Goal: Task Accomplishment & Management: Use online tool/utility

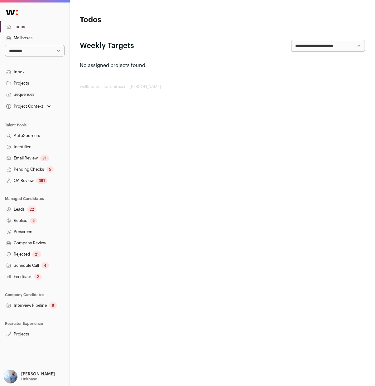
click at [30, 331] on link "Projects" at bounding box center [35, 334] width 70 height 11
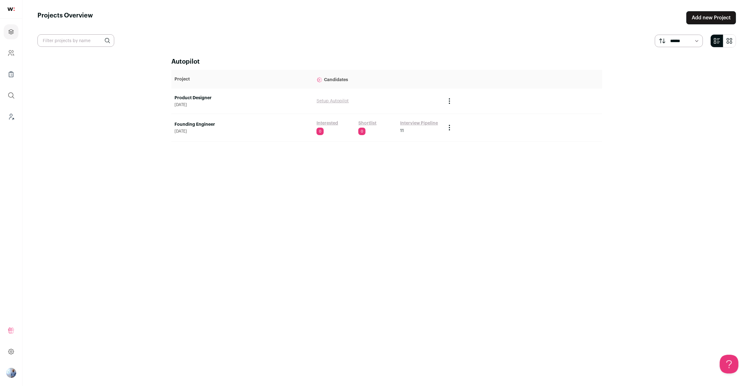
click at [194, 121] on td "Founding Engineer [DATE]" at bounding box center [242, 128] width 142 height 28
click at [211, 125] on link "Founding Engineer" at bounding box center [242, 124] width 136 height 6
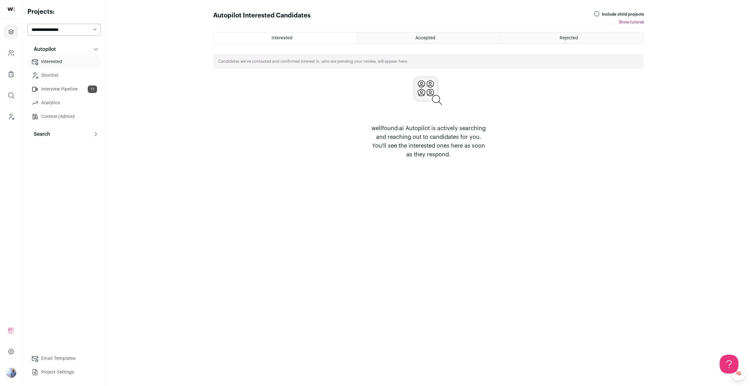
click at [73, 147] on div "Autopilot Autopilot Interested Shortlist Interview Pipeline 11 Analytics Contex…" at bounding box center [63, 211] width 73 height 336
click at [76, 134] on button "Search" at bounding box center [63, 134] width 73 height 12
click at [75, 144] on link "Search" at bounding box center [63, 146] width 73 height 12
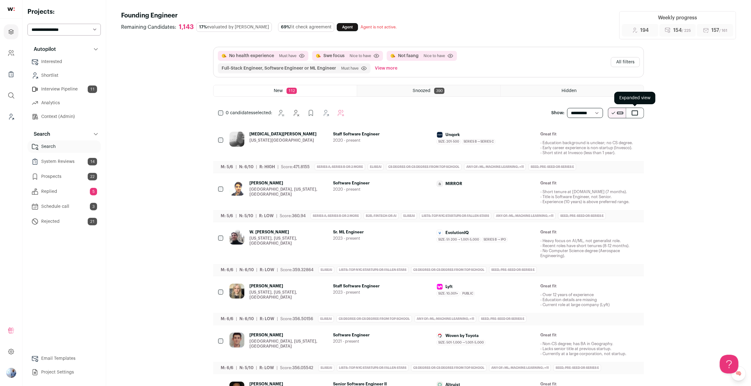
click at [375, 111] on span "submit" at bounding box center [635, 112] width 6 height 5
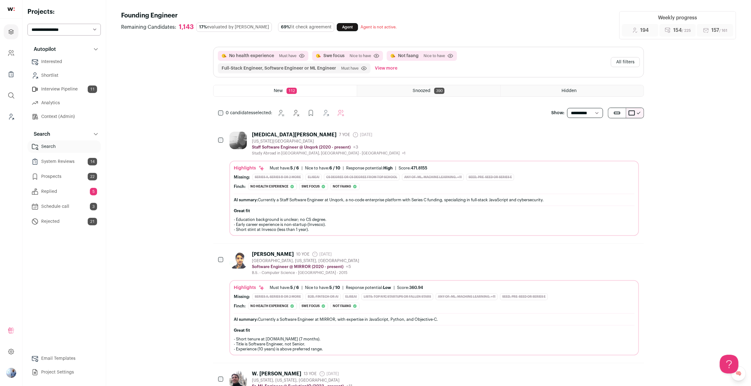
click at [375, 146] on div "[MEDICAL_DATA][PERSON_NAME] 7 YOE [DATE] Admin only. The last time the profile …" at bounding box center [433, 144] width 409 height 24
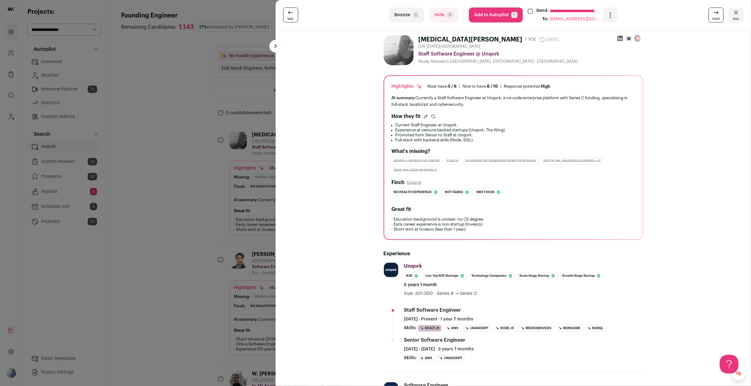
click at [115, 197] on div "**********" at bounding box center [375, 193] width 751 height 386
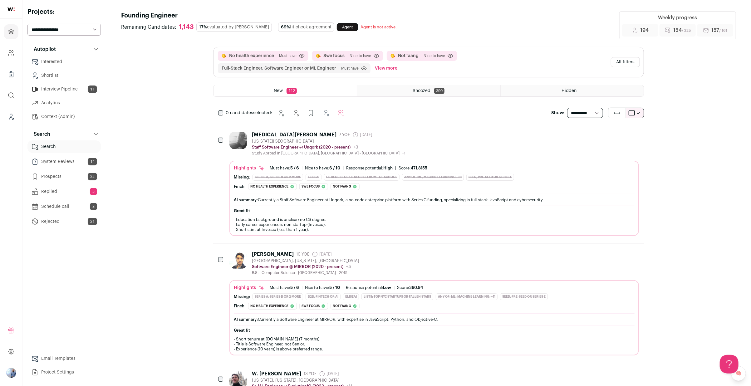
click at [375, 138] on div "[MEDICAL_DATA][PERSON_NAME] 7 YOE [DATE] Admin only. The last time the profile …" at bounding box center [433, 144] width 409 height 24
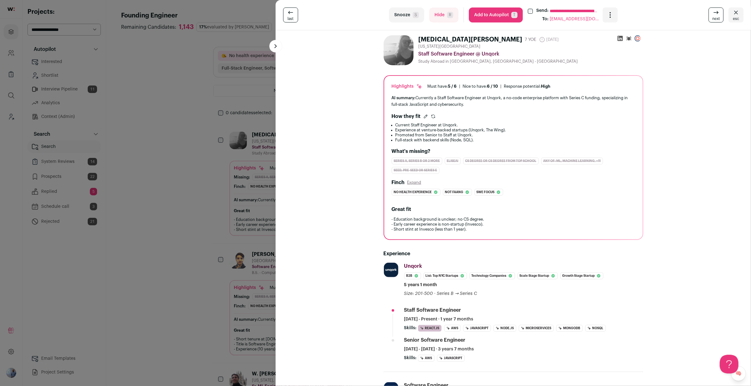
click at [193, 189] on div "**********" at bounding box center [375, 193] width 751 height 386
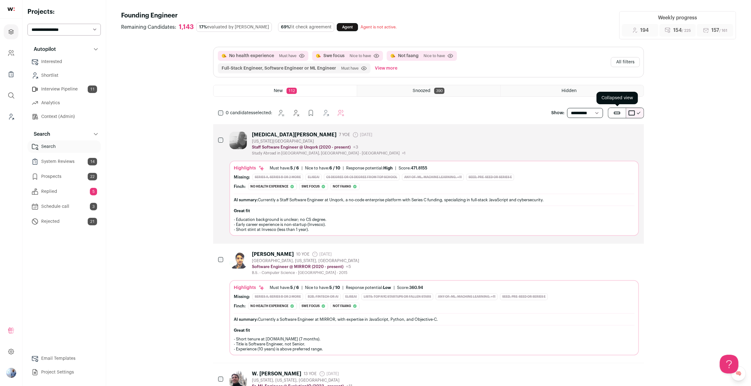
click at [375, 114] on button "submit" at bounding box center [616, 113] width 17 height 10
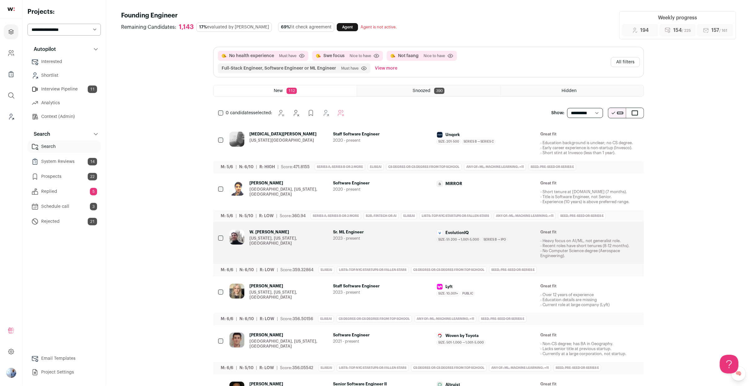
click at [60, 75] on link "Shortlist" at bounding box center [63, 75] width 73 height 12
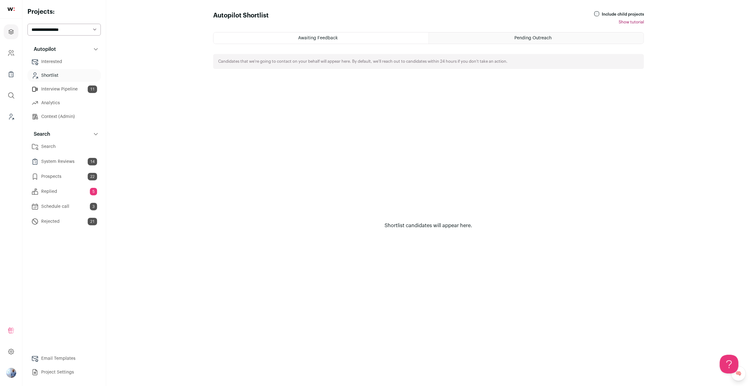
click at [57, 56] on link "Interested" at bounding box center [63, 62] width 73 height 12
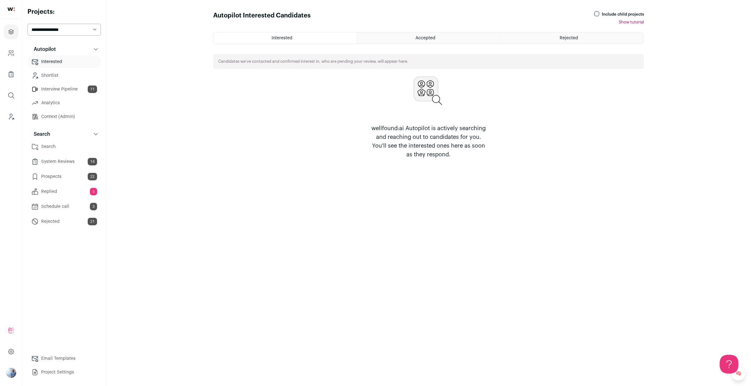
click at [56, 65] on link "Interested" at bounding box center [63, 62] width 73 height 12
click at [53, 73] on html "Projects Company and ATS Settings Company Lists (Experimental) Global Search Le…" at bounding box center [375, 193] width 751 height 386
click at [53, 73] on link "Shortlist" at bounding box center [63, 75] width 73 height 12
